Goal: Transaction & Acquisition: Purchase product/service

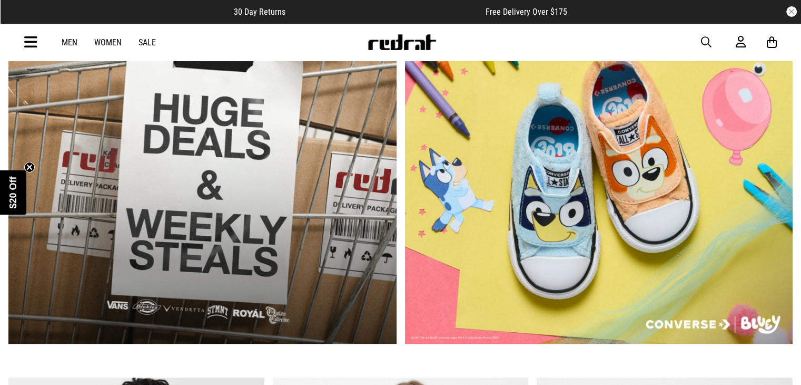
scroll to position [439, 0]
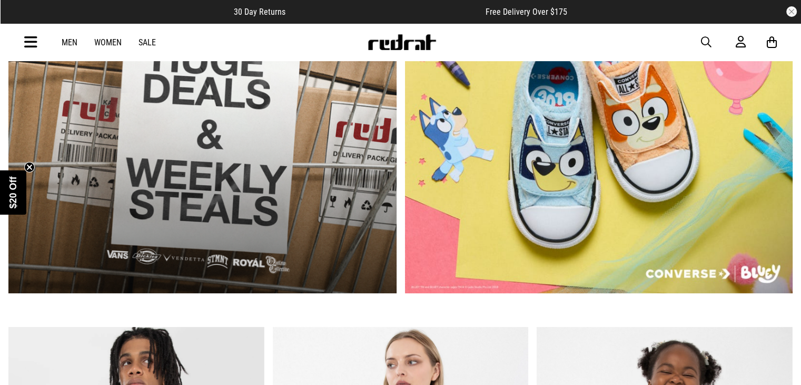
click at [32, 42] on icon at bounding box center [30, 42] width 13 height 17
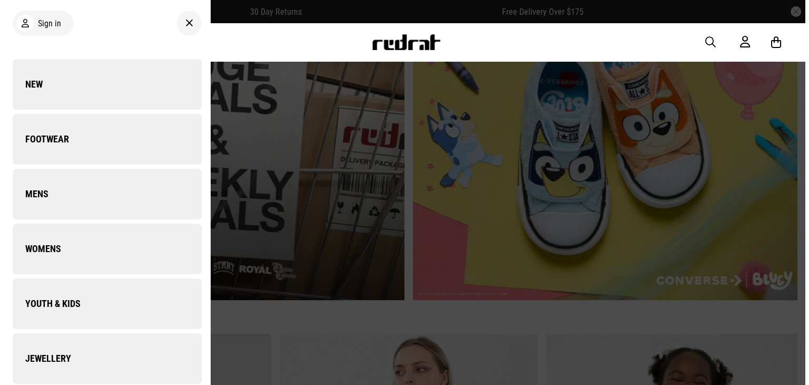
scroll to position [443, 0]
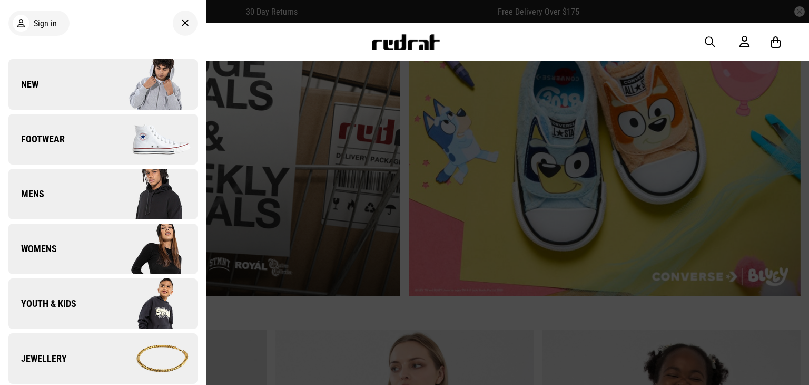
click at [67, 148] on link "Footwear" at bounding box center [102, 139] width 189 height 51
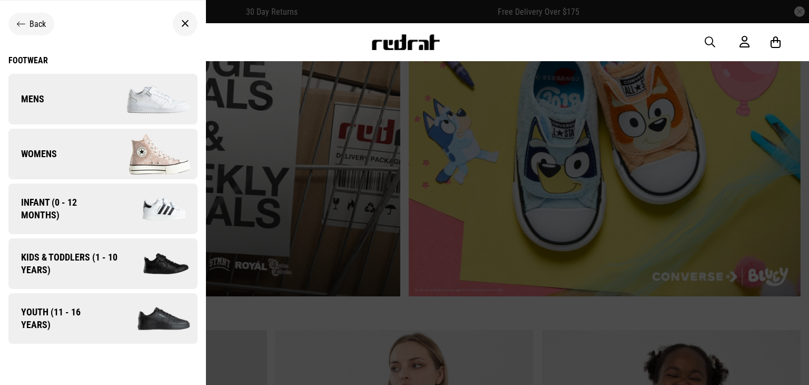
click at [68, 98] on link "Mens" at bounding box center [102, 99] width 189 height 51
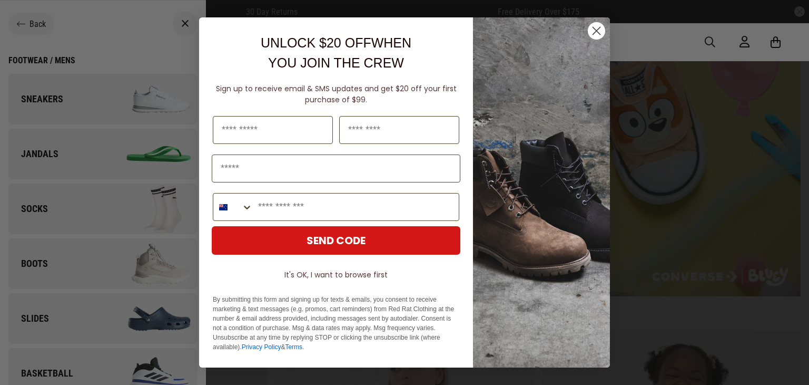
click at [596, 30] on icon "Close dialog" at bounding box center [596, 30] width 7 height 7
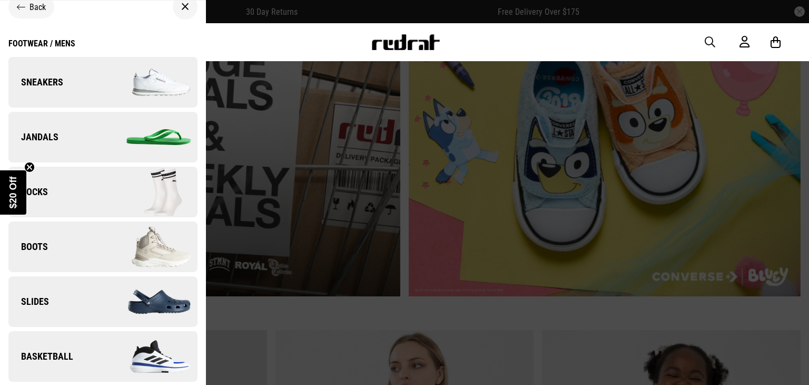
scroll to position [26, 0]
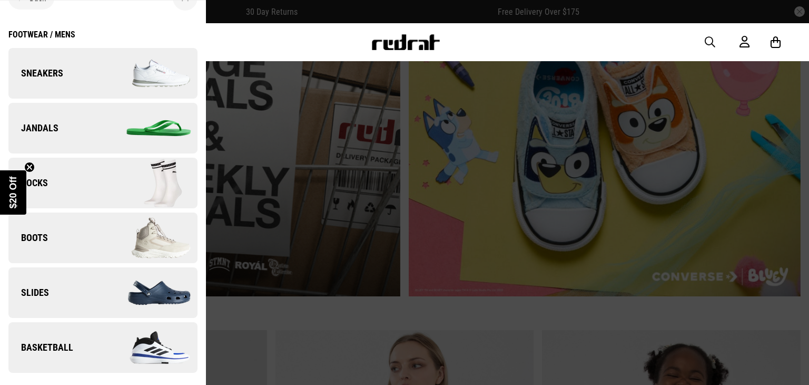
click at [155, 77] on img at bounding box center [150, 73] width 94 height 53
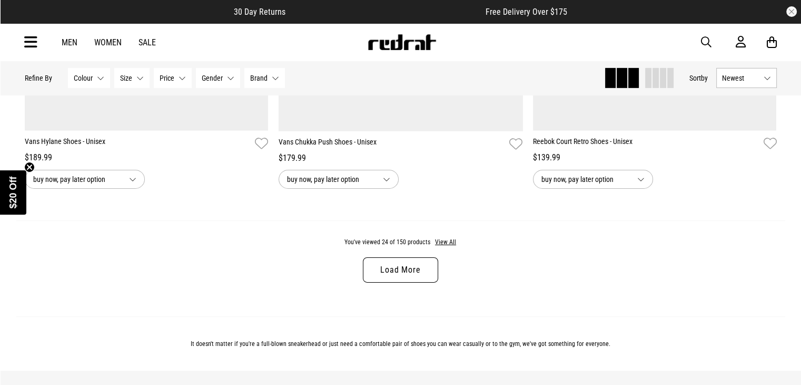
scroll to position [3425, 0]
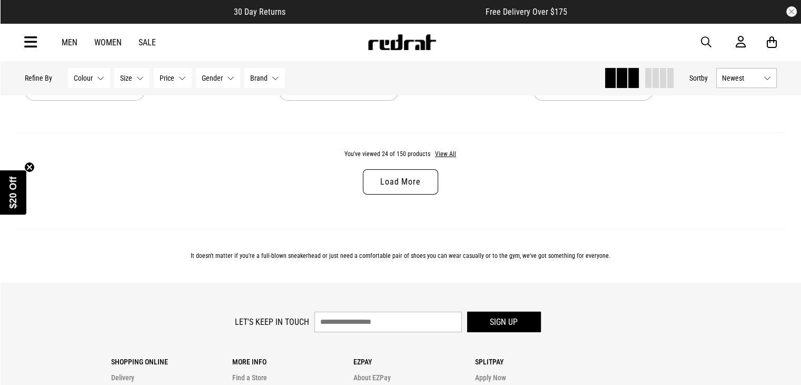
click at [409, 190] on link "Load More" at bounding box center [400, 181] width 75 height 25
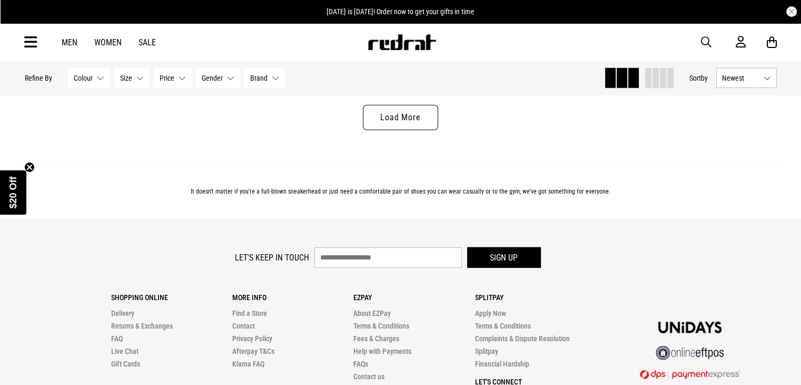
scroll to position [6819, 0]
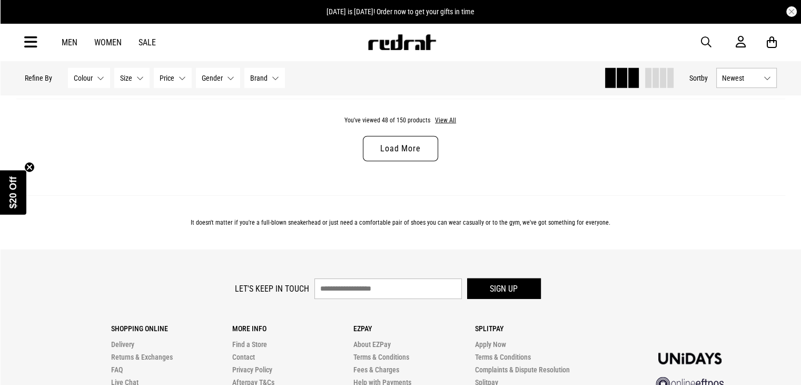
click at [386, 152] on link "Load More" at bounding box center [400, 148] width 75 height 25
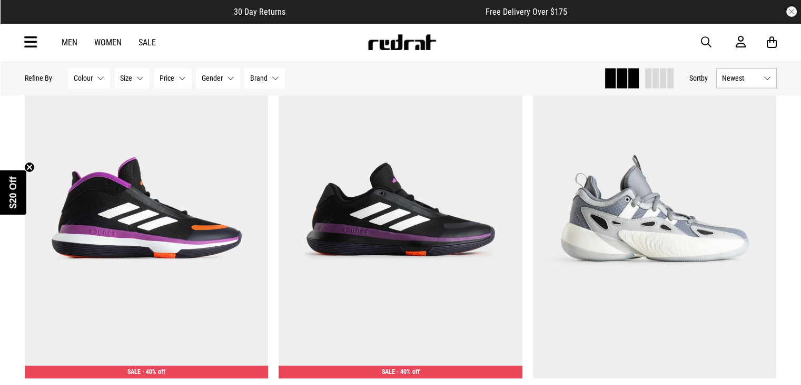
scroll to position [9893, 0]
